Goal: Information Seeking & Learning: Learn about a topic

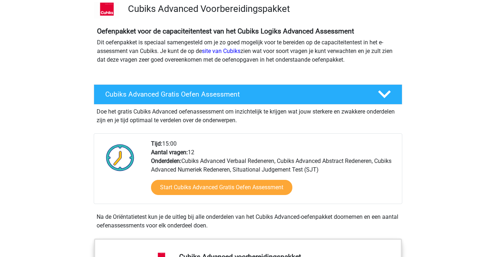
scroll to position [60, 0]
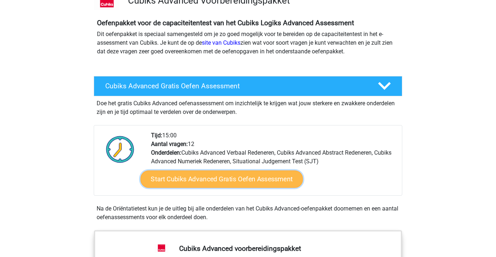
click at [192, 182] on link "Start Cubiks Advanced Gratis Oefen Assessment" at bounding box center [222, 179] width 163 height 17
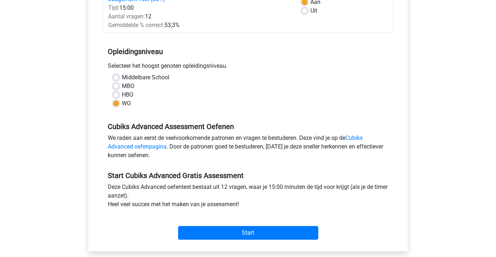
scroll to position [170, 0]
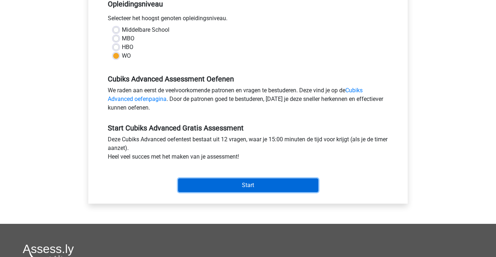
click at [210, 180] on input "Start" at bounding box center [248, 186] width 140 height 14
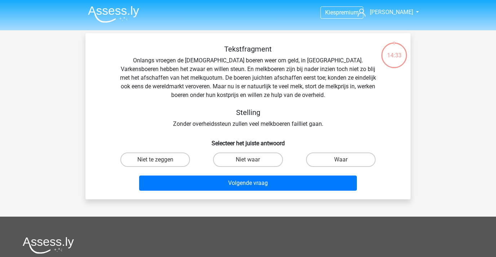
click at [250, 163] on input "Niet waar" at bounding box center [250, 162] width 5 height 5
radio input "true"
click at [178, 158] on label "Niet te zeggen" at bounding box center [155, 160] width 70 height 14
click at [160, 160] on input "Niet te zeggen" at bounding box center [157, 162] width 5 height 5
radio input "true"
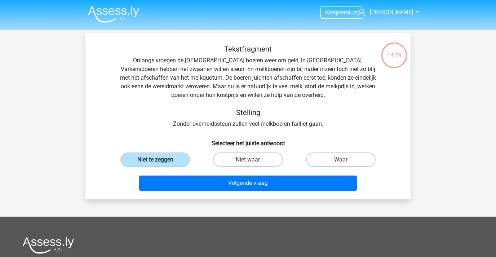
click at [209, 175] on div "Volgende vraag" at bounding box center [248, 182] width 302 height 24
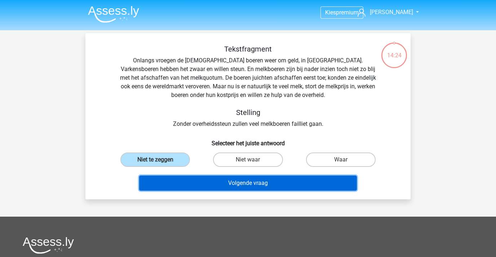
click at [214, 176] on button "Volgende vraag" at bounding box center [248, 183] width 218 height 15
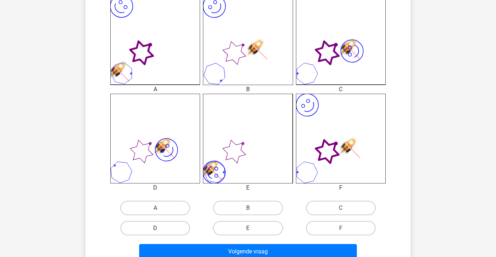
scroll to position [211, 0]
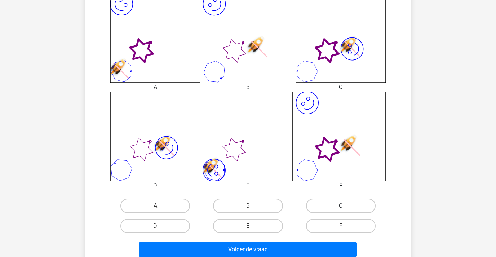
click at [313, 206] on label "C" at bounding box center [341, 206] width 70 height 14
click at [341, 206] on input "C" at bounding box center [343, 208] width 5 height 5
radio input "true"
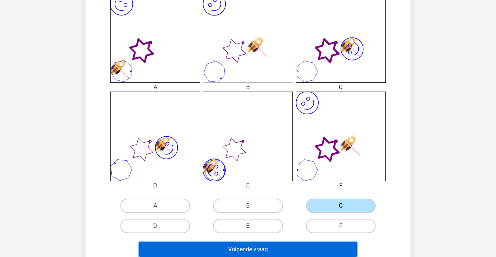
click at [297, 246] on button "Volgende vraag" at bounding box center [248, 249] width 218 height 15
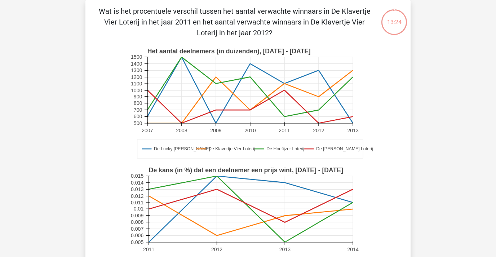
scroll to position [0, 0]
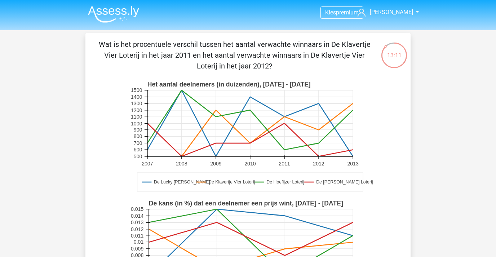
click at [213, 112] on rect at bounding box center [251, 123] width 206 height 66
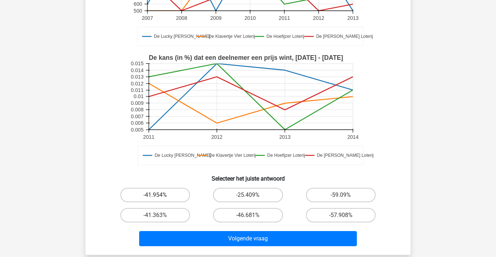
scroll to position [145, 0]
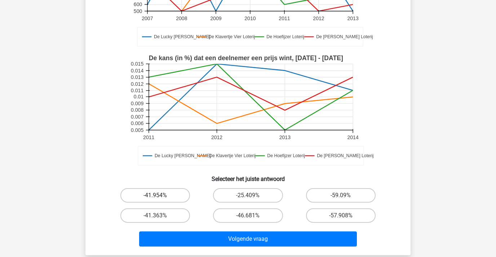
click at [176, 194] on label "-41.954%" at bounding box center [155, 195] width 70 height 14
click at [160, 195] on input "-41.954%" at bounding box center [157, 197] width 5 height 5
radio input "true"
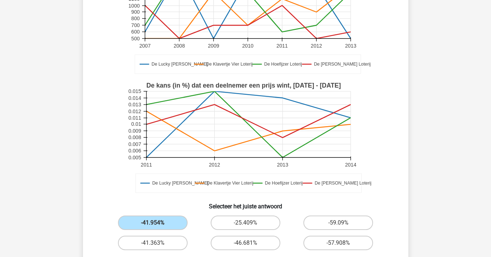
scroll to position [230, 0]
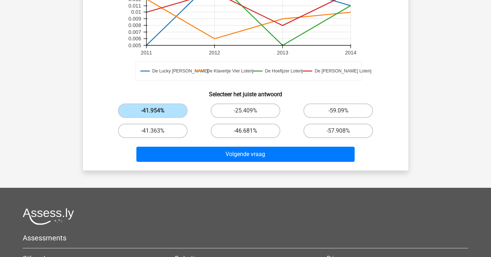
drag, startPoint x: 243, startPoint y: 114, endPoint x: 242, endPoint y: 138, distance: 23.8
click at [243, 114] on label "-25.409%" at bounding box center [246, 111] width 70 height 14
click at [245, 114] on input "-25.409%" at bounding box center [247, 113] width 5 height 5
radio input "true"
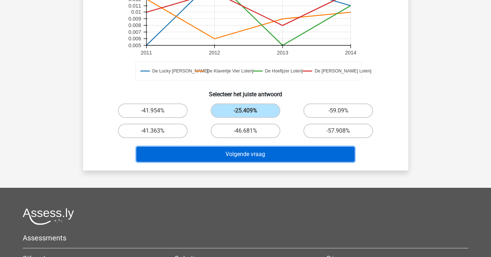
click at [244, 153] on button "Volgende vraag" at bounding box center [245, 154] width 218 height 15
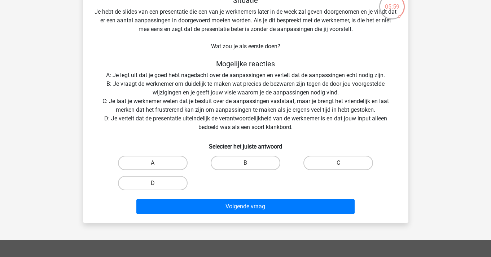
scroll to position [49, 0]
click at [160, 182] on label "D" at bounding box center [153, 183] width 70 height 14
click at [157, 183] on input "D" at bounding box center [155, 185] width 5 height 5
radio input "true"
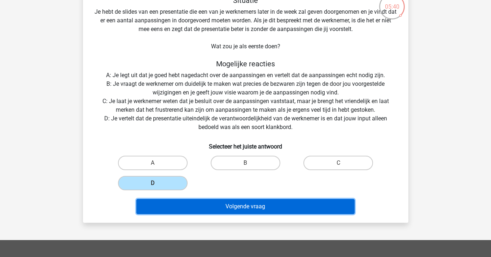
click at [206, 208] on button "Volgende vraag" at bounding box center [245, 206] width 218 height 15
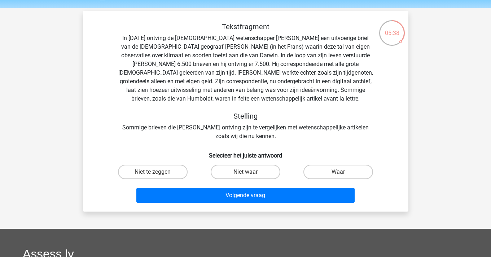
scroll to position [17, 0]
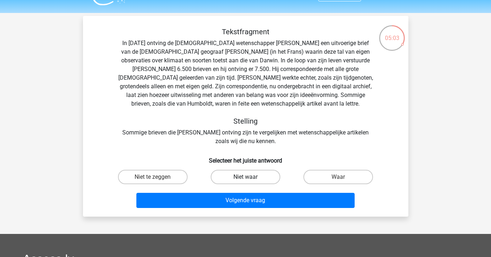
click at [256, 176] on label "Niet waar" at bounding box center [246, 177] width 70 height 14
click at [250, 177] on input "Niet waar" at bounding box center [247, 179] width 5 height 5
radio input "true"
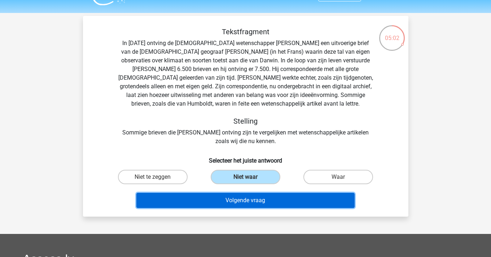
click at [261, 202] on button "Volgende vraag" at bounding box center [245, 200] width 218 height 15
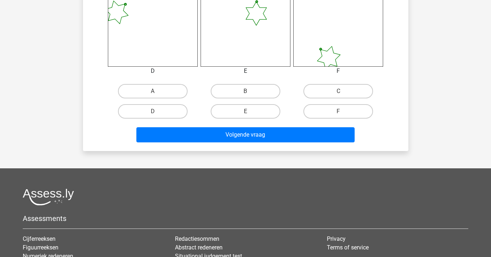
scroll to position [328, 0]
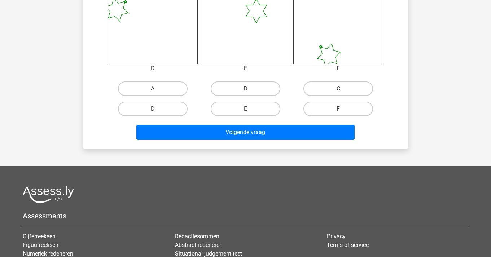
click at [162, 94] on label "A" at bounding box center [153, 89] width 70 height 14
click at [157, 93] on input "A" at bounding box center [155, 91] width 5 height 5
radio input "true"
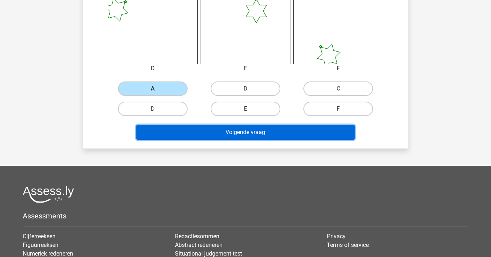
click at [203, 127] on button "Volgende vraag" at bounding box center [245, 132] width 218 height 15
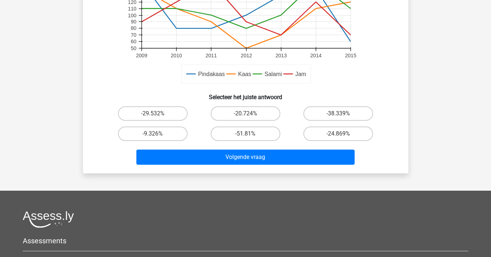
scroll to position [229, 0]
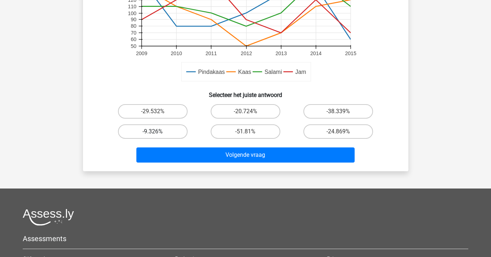
click at [159, 132] on label "-9.326%" at bounding box center [153, 131] width 70 height 14
click at [157, 132] on input "-9.326%" at bounding box center [155, 134] width 5 height 5
radio input "true"
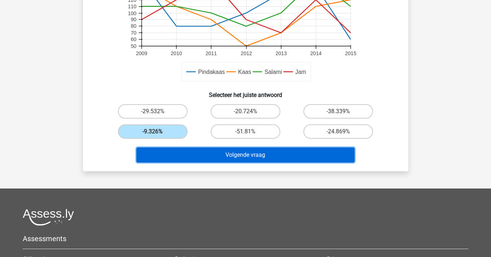
click at [186, 154] on button "Volgende vraag" at bounding box center [245, 155] width 218 height 15
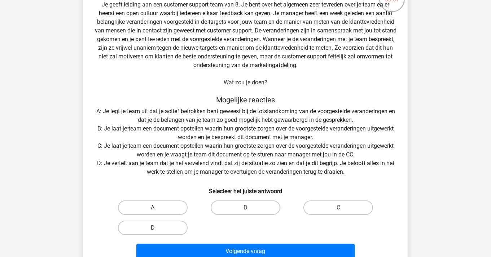
scroll to position [65, 0]
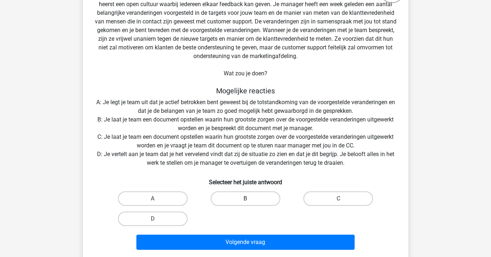
click at [251, 200] on label "B" at bounding box center [246, 199] width 70 height 14
click at [250, 200] on input "B" at bounding box center [247, 201] width 5 height 5
radio input "true"
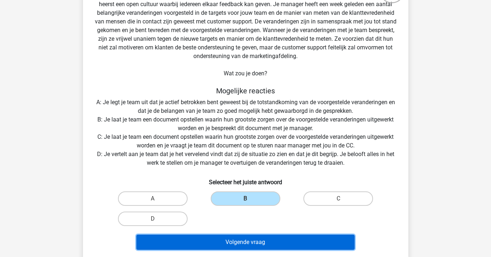
click at [267, 238] on button "Volgende vraag" at bounding box center [245, 242] width 218 height 15
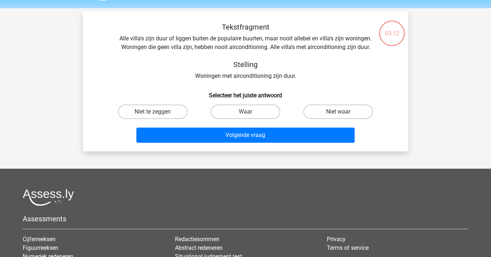
scroll to position [17, 0]
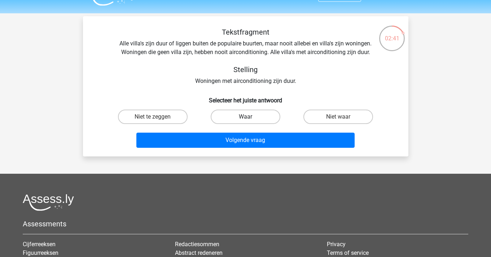
click at [271, 117] on label "Waar" at bounding box center [246, 117] width 70 height 14
click at [250, 117] on input "Waar" at bounding box center [247, 119] width 5 height 5
radio input "true"
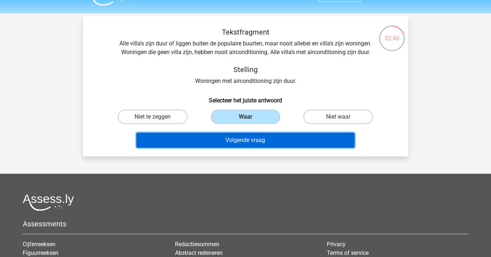
click at [275, 144] on button "Volgende vraag" at bounding box center [245, 140] width 218 height 15
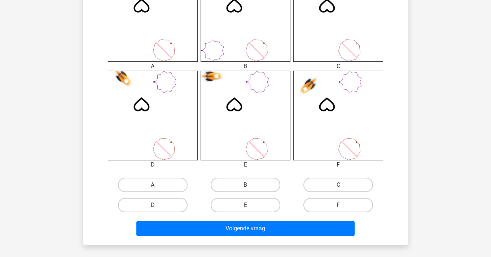
scroll to position [244, 0]
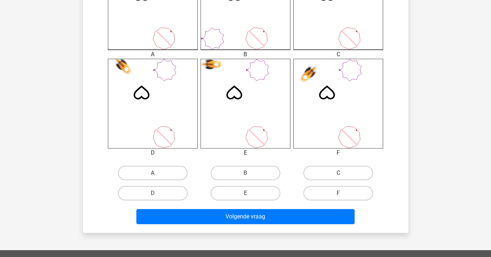
click at [331, 179] on label "C" at bounding box center [338, 173] width 70 height 14
click at [338, 178] on input "C" at bounding box center [340, 175] width 5 height 5
radio input "true"
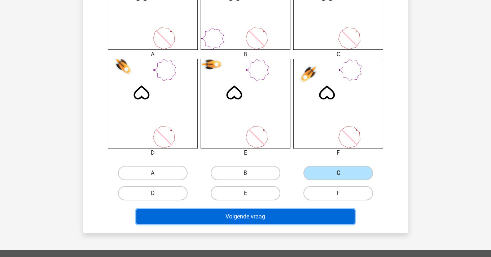
click at [299, 218] on button "Volgende vraag" at bounding box center [245, 216] width 218 height 15
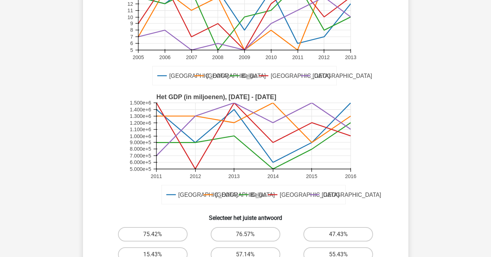
scroll to position [168, 0]
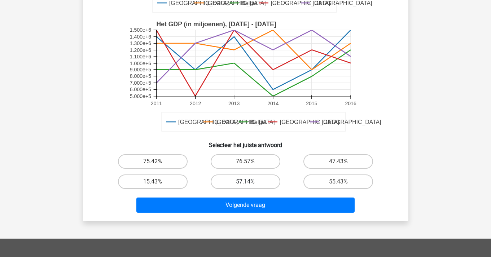
click at [241, 178] on label "57.14%" at bounding box center [246, 182] width 70 height 14
click at [245, 182] on input "57.14%" at bounding box center [247, 184] width 5 height 5
radio input "true"
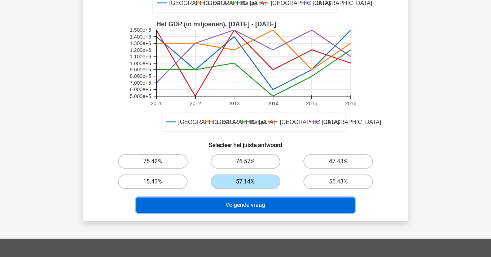
click at [239, 198] on button "Volgende vraag" at bounding box center [245, 205] width 218 height 15
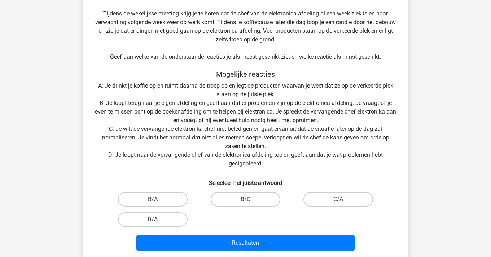
scroll to position [144, 0]
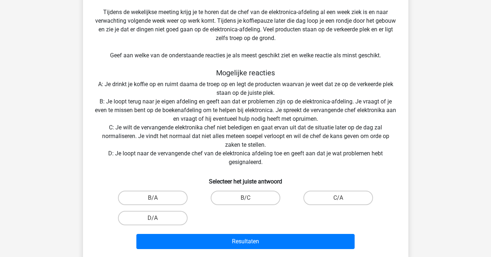
click at [167, 190] on div "B/A" at bounding box center [152, 198] width 93 height 20
click at [170, 200] on label "B/A" at bounding box center [153, 198] width 70 height 14
click at [157, 200] on input "B/A" at bounding box center [155, 200] width 5 height 5
radio input "true"
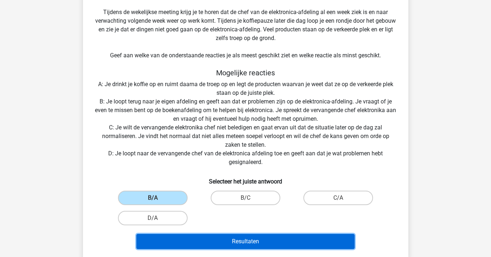
click at [217, 242] on button "Resultaten" at bounding box center [245, 241] width 218 height 15
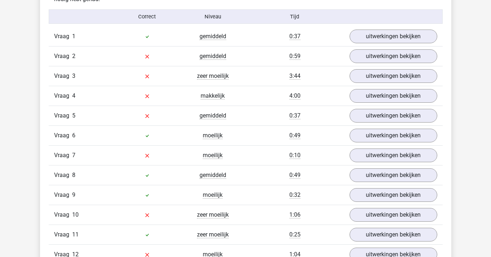
scroll to position [790, 0]
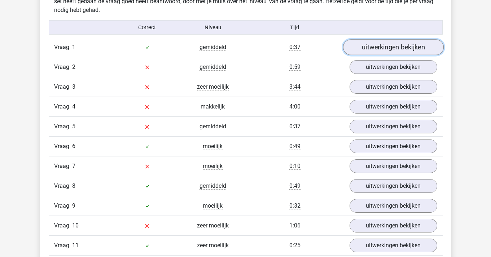
click at [382, 49] on link "uitwerkingen bekijken" at bounding box center [393, 47] width 101 height 16
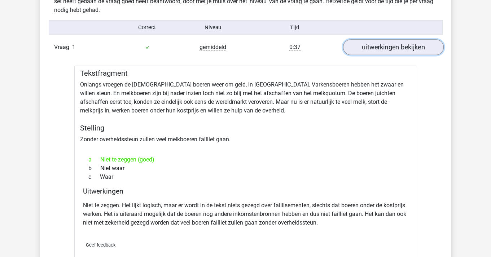
click at [367, 48] on link "uitwerkingen bekijken" at bounding box center [393, 47] width 101 height 16
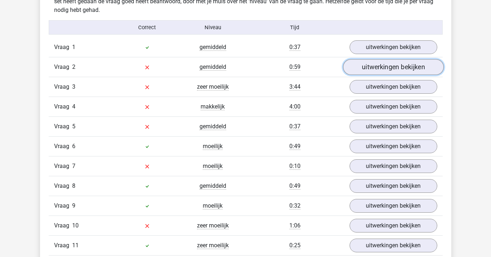
click at [377, 67] on link "uitwerkingen bekijken" at bounding box center [393, 67] width 101 height 16
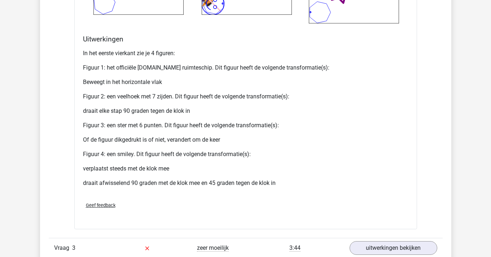
scroll to position [1254, 0]
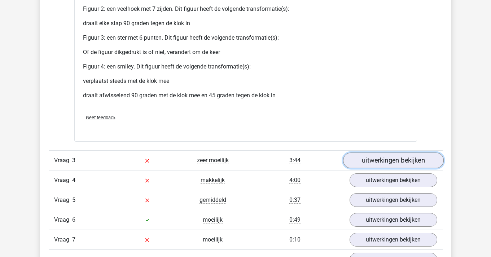
click at [384, 156] on link "uitwerkingen bekijken" at bounding box center [393, 161] width 101 height 16
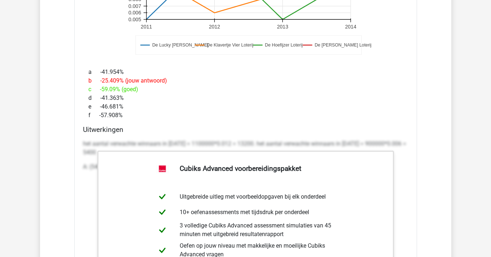
scroll to position [1669, 0]
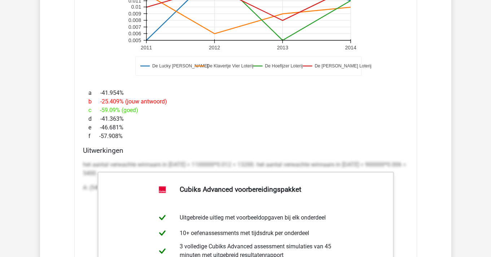
click at [330, 131] on div "e -46.681%" at bounding box center [245, 127] width 325 height 9
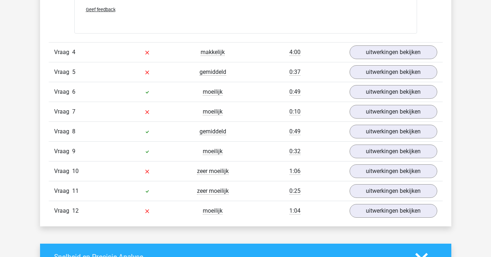
scroll to position [2046, 0]
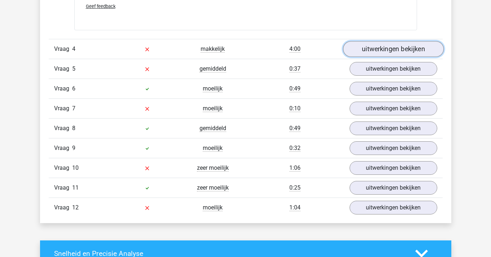
click at [366, 52] on link "uitwerkingen bekijken" at bounding box center [393, 49] width 101 height 16
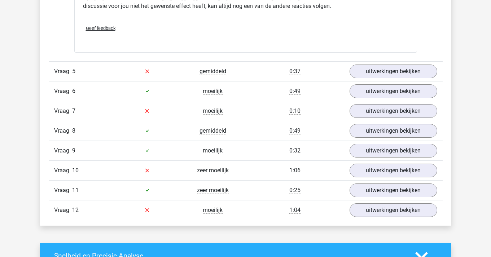
scroll to position [2414, 0]
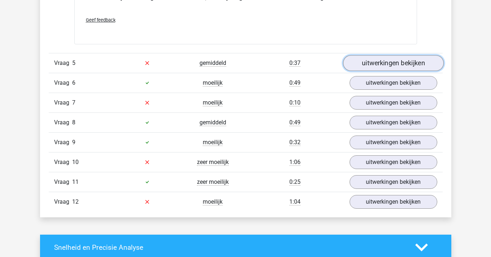
click at [383, 66] on link "uitwerkingen bekijken" at bounding box center [393, 63] width 101 height 16
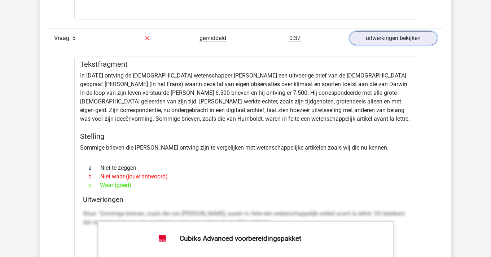
scroll to position [2443, 0]
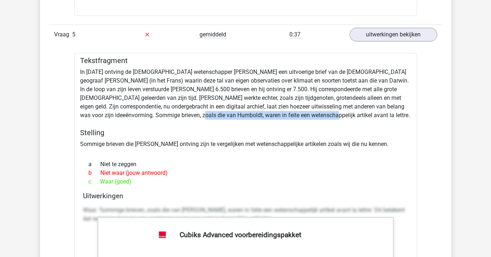
drag, startPoint x: 165, startPoint y: 115, endPoint x: 272, endPoint y: 115, distance: 106.8
click at [272, 115] on div "Tekstfragment In 1839 ontving de Engelse wetenschapper Charles Darwin een uitvo…" at bounding box center [245, 253] width 343 height 400
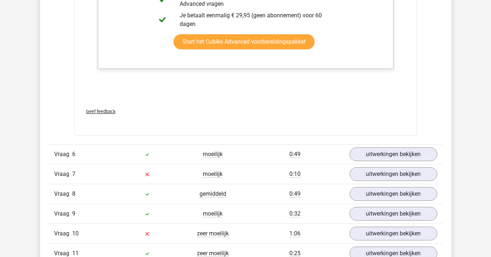
scroll to position [2764, 0]
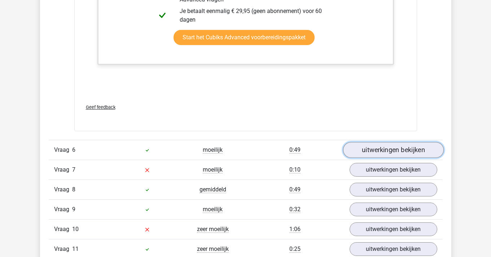
click at [382, 148] on link "uitwerkingen bekijken" at bounding box center [393, 150] width 101 height 16
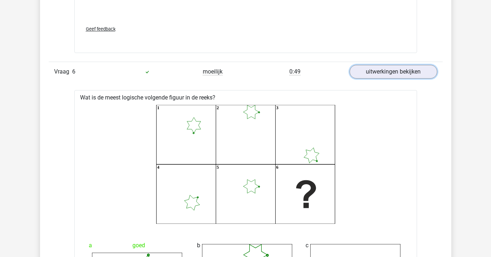
scroll to position [2832, 0]
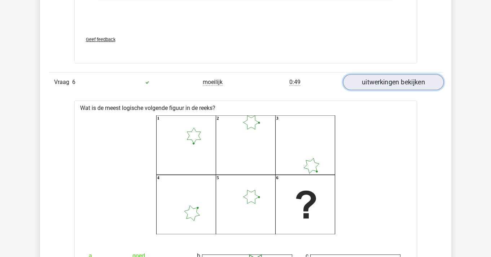
click at [358, 84] on link "uitwerkingen bekijken" at bounding box center [393, 82] width 101 height 16
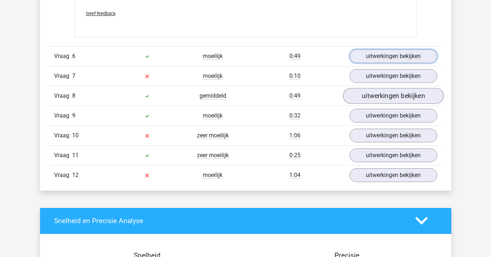
scroll to position [2859, 0]
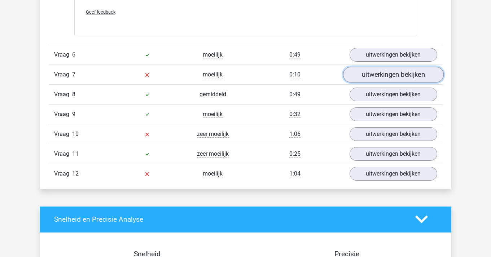
click at [372, 78] on link "uitwerkingen bekijken" at bounding box center [393, 75] width 101 height 16
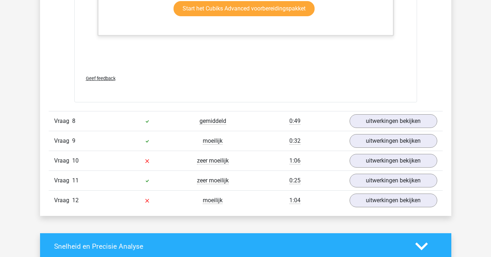
scroll to position [3481, 0]
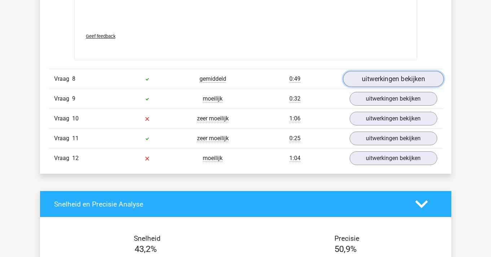
click at [373, 78] on link "uitwerkingen bekijken" at bounding box center [393, 79] width 101 height 16
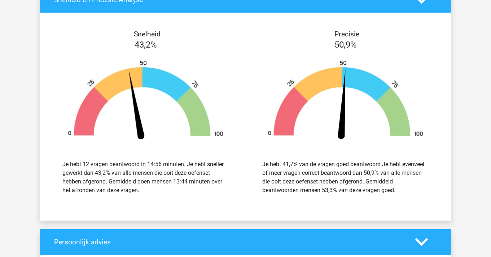
scroll to position [3905, 0]
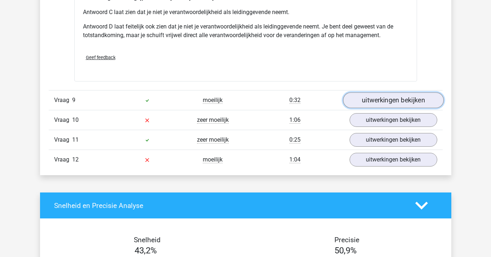
click at [381, 96] on link "uitwerkingen bekijken" at bounding box center [393, 100] width 101 height 16
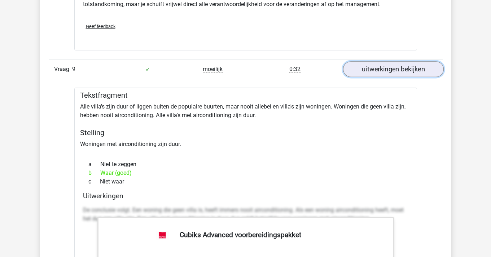
scroll to position [3951, 0]
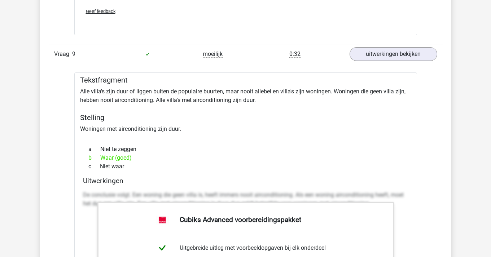
click at [365, 62] on div "Vraag 9 moeilijk 0:32 uitwerkingen bekijken" at bounding box center [246, 54] width 394 height 20
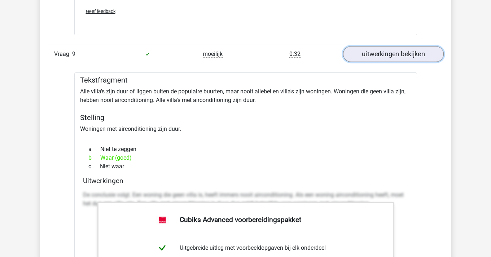
click at [370, 56] on link "uitwerkingen bekijken" at bounding box center [393, 54] width 101 height 16
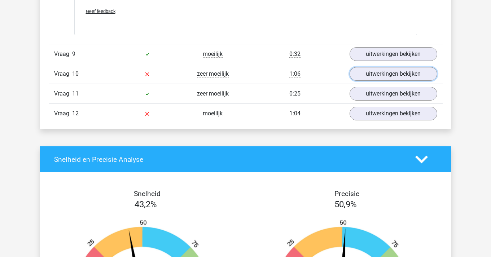
click at [377, 79] on link "uitwerkingen bekijken" at bounding box center [394, 74] width 88 height 14
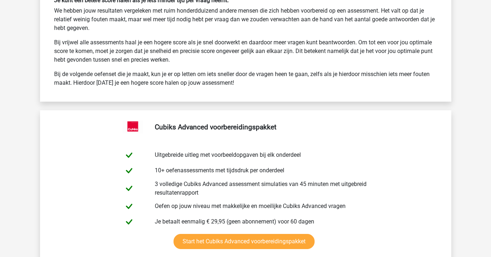
scroll to position [5039, 0]
